Goal: Information Seeking & Learning: Learn about a topic

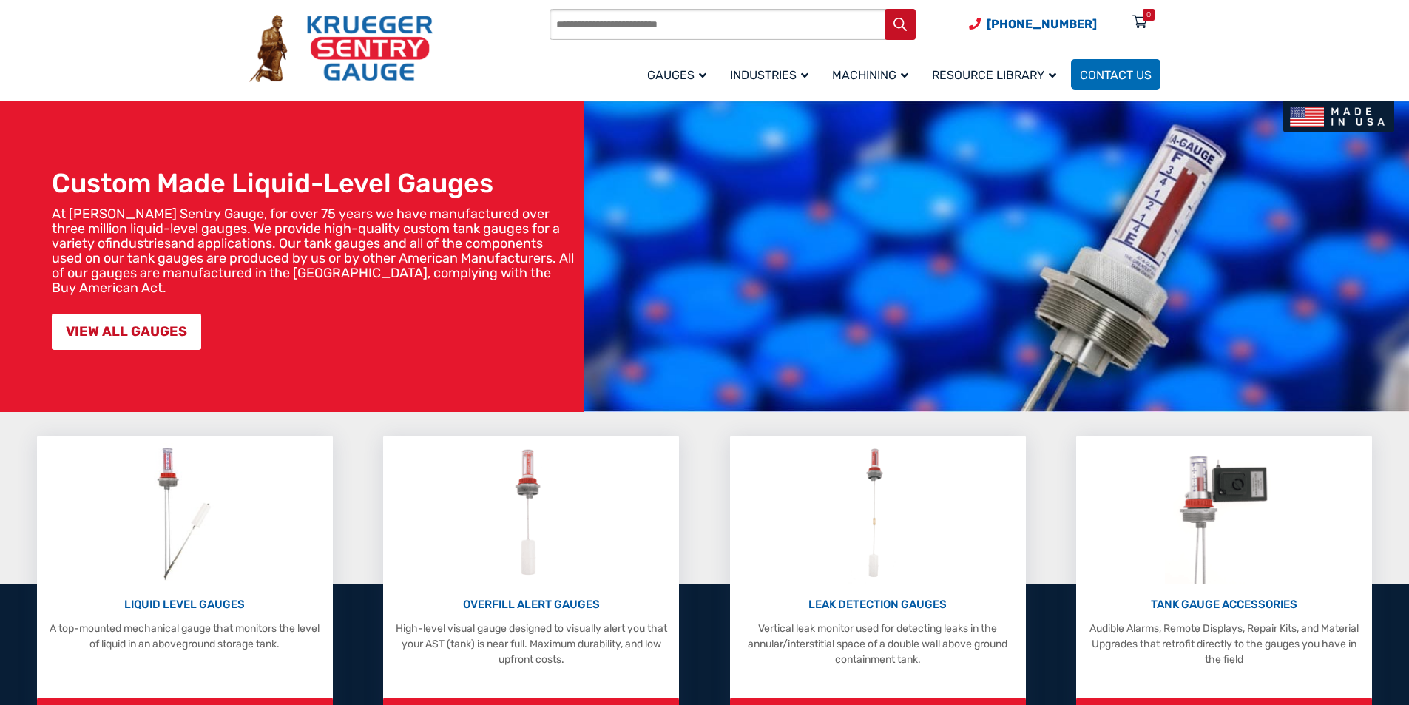
scroll to position [74, 0]
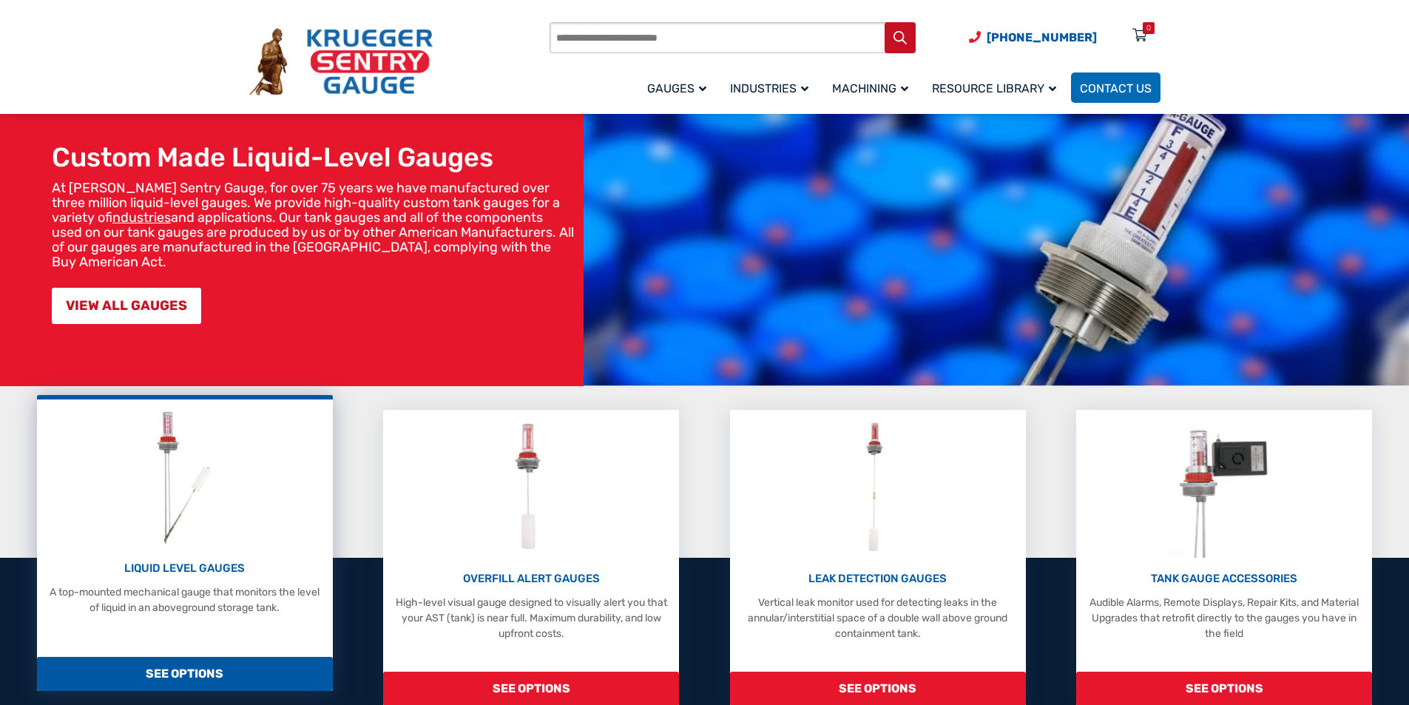
click at [223, 502] on img at bounding box center [184, 477] width 78 height 141
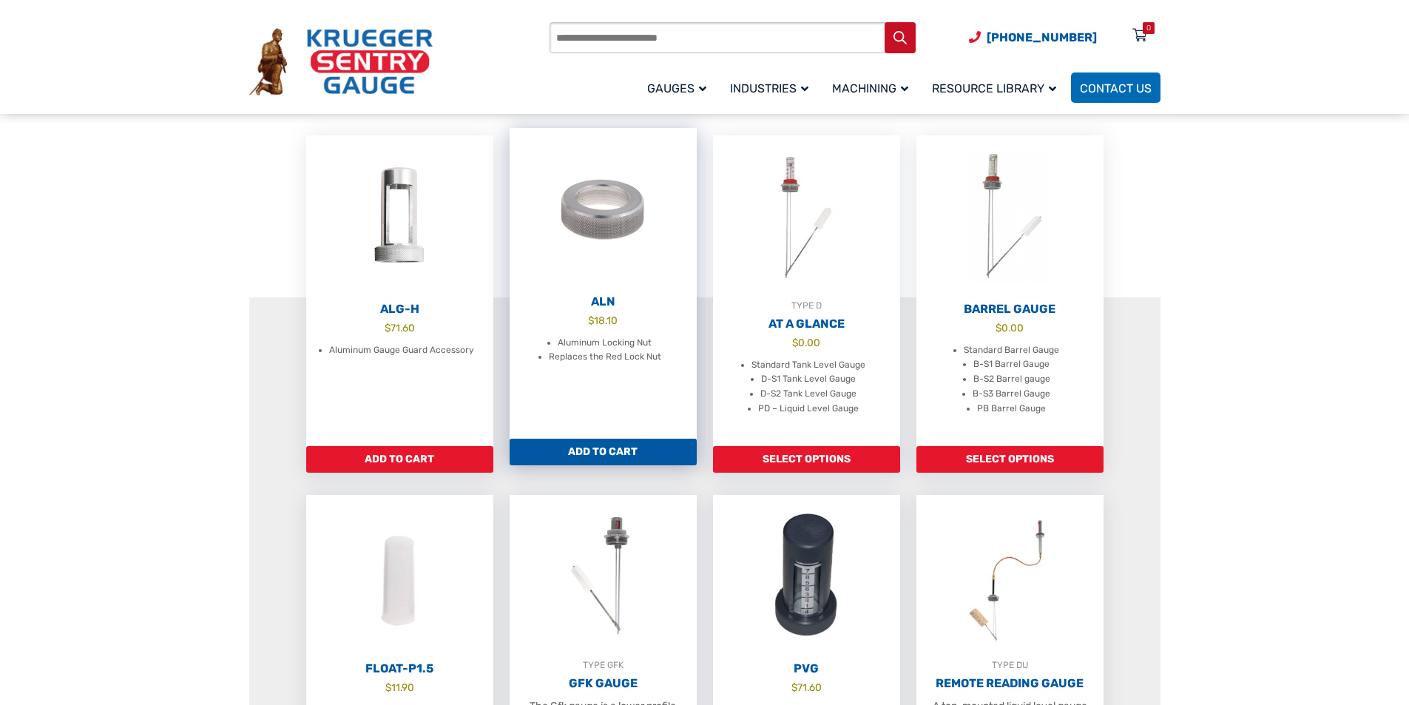
scroll to position [444, 0]
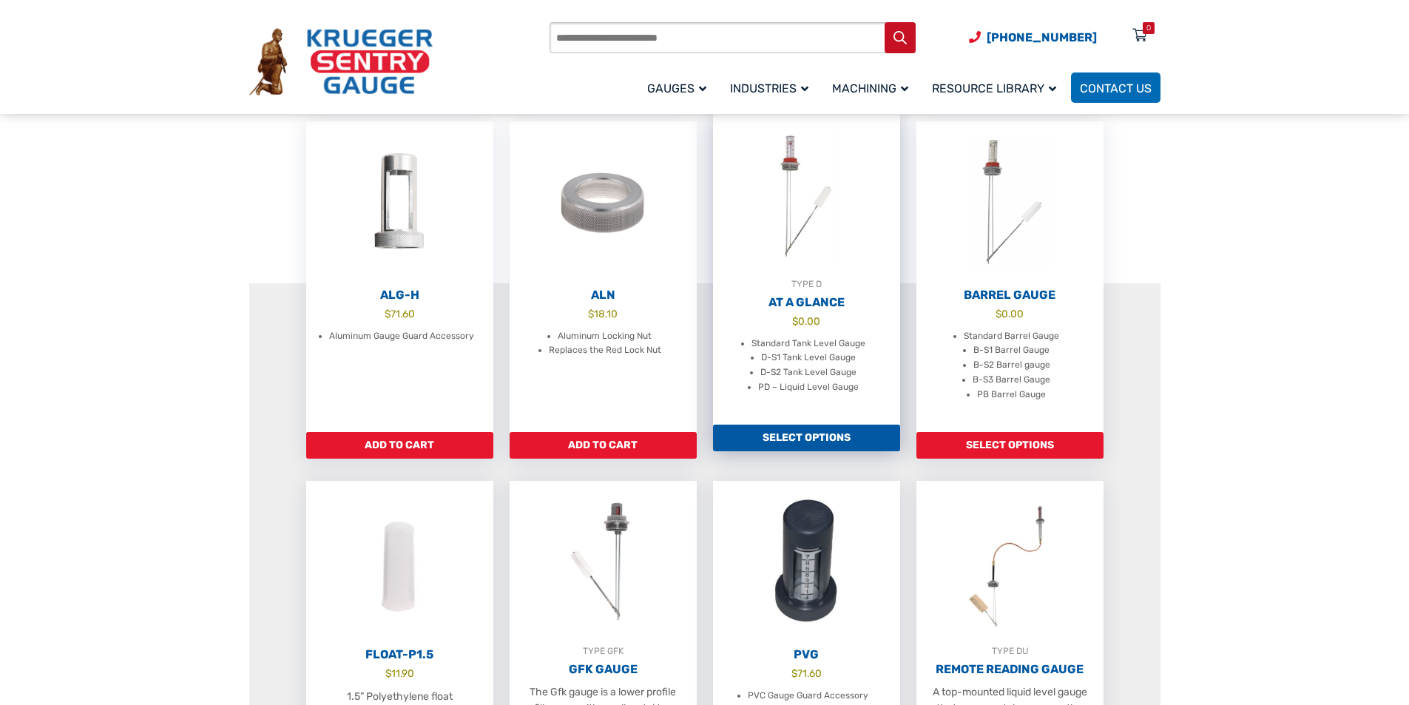
click at [814, 310] on h2 "At A Glance" at bounding box center [806, 302] width 187 height 15
